Goal: Transaction & Acquisition: Purchase product/service

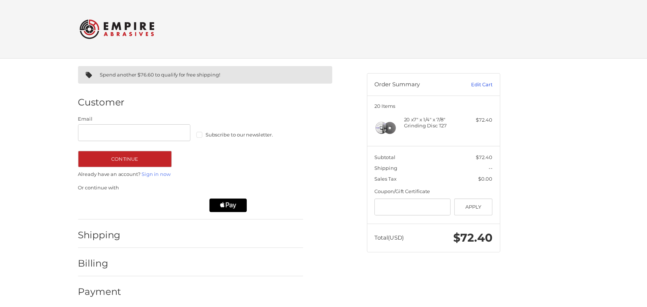
click at [494, 75] on link "Edit Cart" at bounding box center [490, 76] width 34 height 7
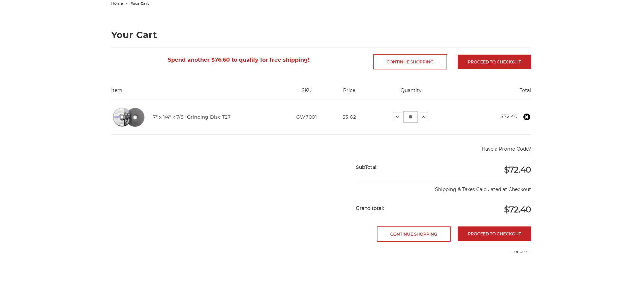
scroll to position [76, 0]
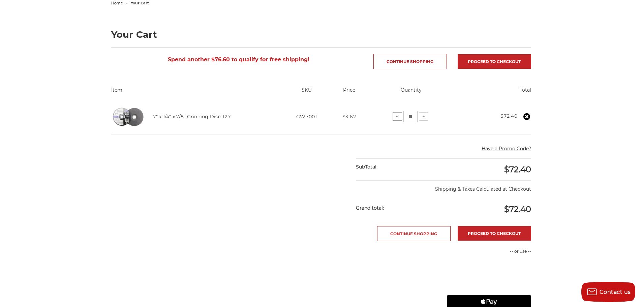
click at [397, 116] on icon at bounding box center [397, 116] width 5 height 5
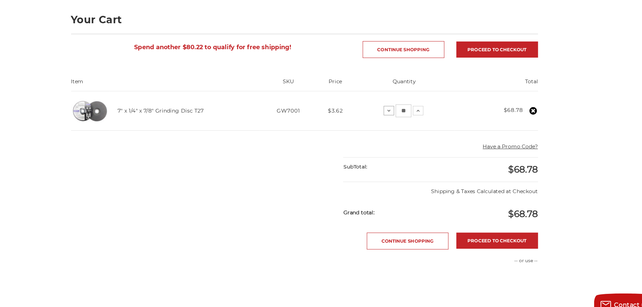
click at [396, 119] on icon at bounding box center [396, 117] width 5 height 5
click at [396, 119] on button "Decrease Quantity:" at bounding box center [398, 117] width 9 height 8
click at [396, 119] on icon at bounding box center [398, 117] width 5 height 5
click at [396, 119] on icon at bounding box center [397, 117] width 5 height 5
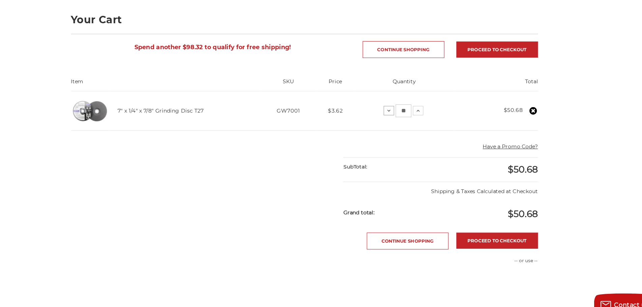
click at [396, 119] on icon at bounding box center [396, 117] width 5 height 5
click at [396, 119] on icon at bounding box center [397, 117] width 5 height 5
click at [396, 119] on icon at bounding box center [396, 117] width 5 height 5
click at [396, 119] on icon at bounding box center [397, 117] width 5 height 5
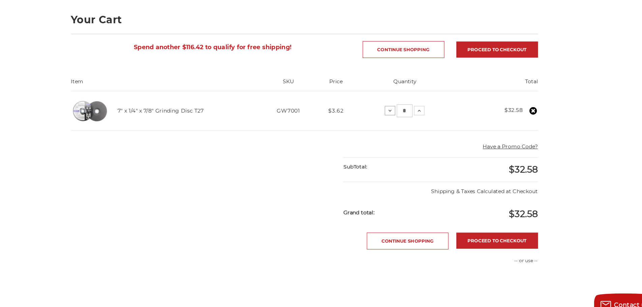
click at [396, 119] on icon at bounding box center [397, 117] width 5 height 5
click at [422, 117] on icon at bounding box center [423, 117] width 5 height 5
click at [422, 117] on icon at bounding box center [424, 117] width 5 height 5
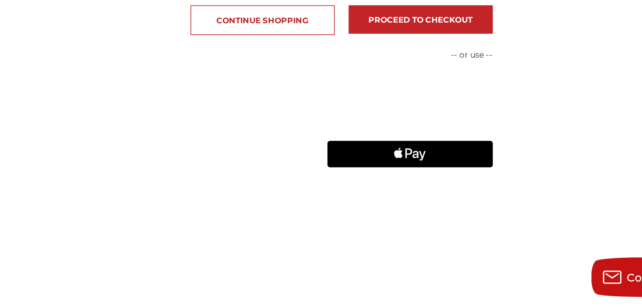
scroll to position [148, 0]
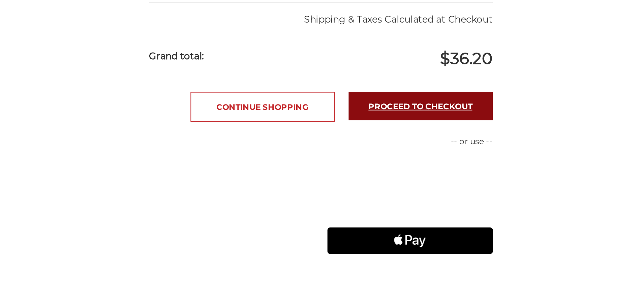
click at [520, 161] on link "Proceed to checkout" at bounding box center [494, 161] width 73 height 14
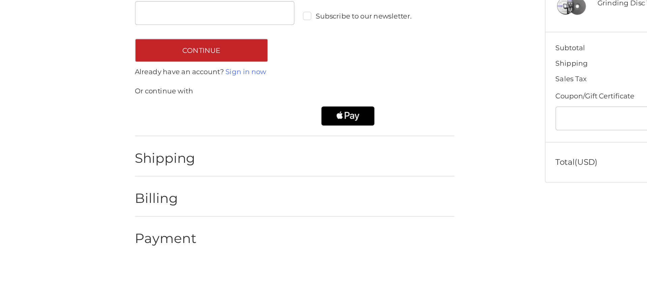
click at [77, 259] on div "Spend another $112.80 to qualify for free shipping! Customer Guest Customer Ema…" at bounding box center [323, 167] width 647 height 229
click at [77, 245] on div "Spend another $112.80 to qualify for free shipping! Customer Guest Customer Ema…" at bounding box center [323, 167] width 647 height 229
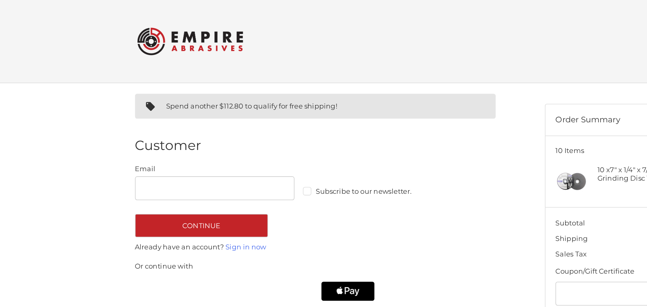
click at [80, 146] on div "Spend another $112.80 to qualify for free shipping! Customer Guest Customer Ema…" at bounding box center [323, 167] width 647 height 229
